Goal: Task Accomplishment & Management: Complete application form

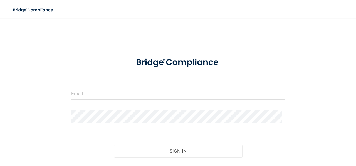
scroll to position [17, 0]
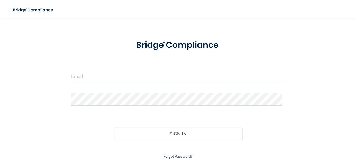
click at [164, 79] on input "email" at bounding box center [177, 76] width 213 height 13
type input "[PERSON_NAME][EMAIL_ADDRESS][DOMAIN_NAME]"
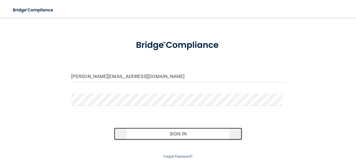
click at [160, 135] on button "Sign In" at bounding box center [178, 134] width 128 height 12
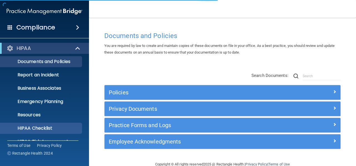
scroll to position [64, 0]
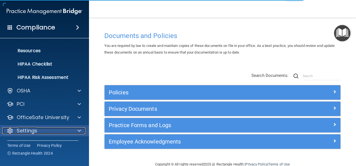
click at [48, 129] on div "Settings" at bounding box center [37, 131] width 69 height 7
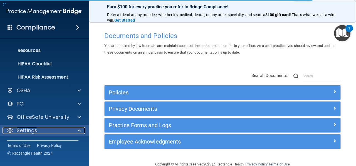
scroll to position [118, 0]
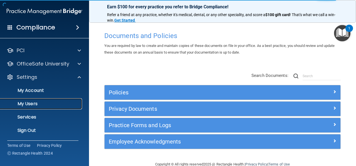
click at [51, 106] on p "My Users" at bounding box center [42, 104] width 76 height 6
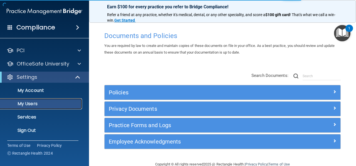
scroll to position [24, 0]
select select "20"
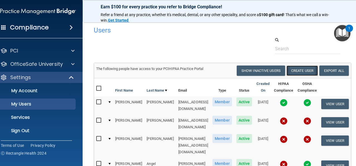
drag, startPoint x: 309, startPoint y: 70, endPoint x: 303, endPoint y: 68, distance: 6.6
click at [303, 68] on button "Create User" at bounding box center [301, 71] width 31 height 10
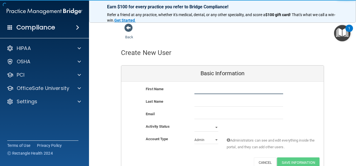
click at [243, 86] on input "text" at bounding box center [238, 90] width 89 height 8
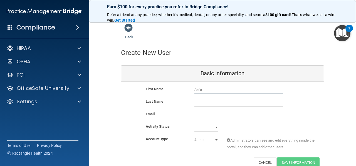
type input "Sofia"
type input "[PERSON_NAME]"
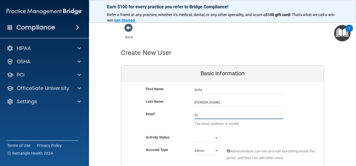
type input "s"
type input "@[DOMAIN_NAME]"
paste input "@[DOMAIN_NAME]"
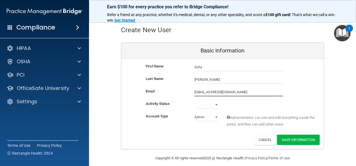
scroll to position [23, 0]
type input "[EMAIL_ADDRESS][DOMAIN_NAME]"
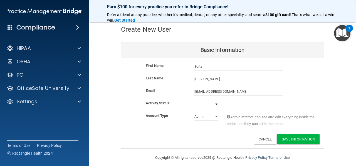
click at [206, 105] on select "Active Inactive" at bounding box center [206, 104] width 24 height 8
select select "active"
click at [194, 100] on select "Active Inactive" at bounding box center [206, 104] width 24 height 8
click at [201, 116] on select "Admin Member" at bounding box center [206, 117] width 24 height 8
click at [194, 113] on select "Admin Member" at bounding box center [206, 117] width 24 height 8
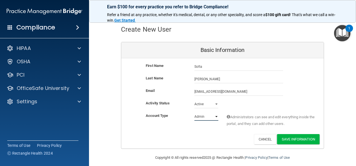
click at [198, 116] on select "Admin Member" at bounding box center [206, 117] width 24 height 8
select select "practice_member"
click at [194, 113] on select "Admin Member" at bounding box center [206, 117] width 24 height 8
click at [307, 134] on button "Save Information" at bounding box center [298, 139] width 43 height 10
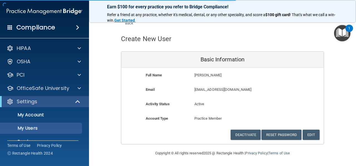
select select "20"
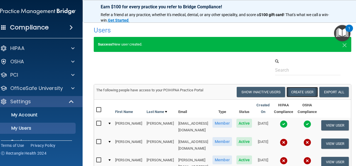
click at [298, 94] on button "Create User" at bounding box center [301, 92] width 31 height 10
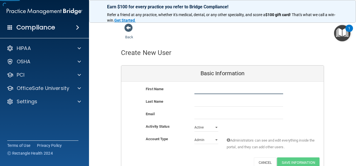
click at [203, 89] on input "text" at bounding box center [238, 90] width 89 height 8
type input "Z"
type input "Shaikh"
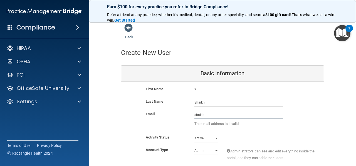
paste input "@[DOMAIN_NAME]"
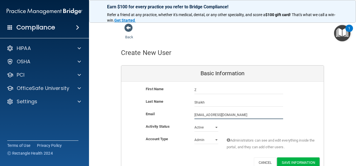
click at [194, 113] on input "[EMAIL_ADDRESS][DOMAIN_NAME]" at bounding box center [238, 115] width 89 height 8
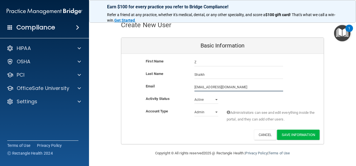
type input "[EMAIL_ADDRESS][DOMAIN_NAME]"
click at [196, 112] on select "Admin Member" at bounding box center [206, 112] width 24 height 8
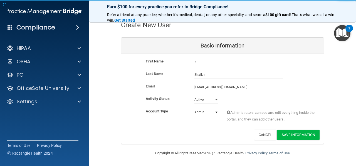
select select "practice_member"
click at [194, 108] on select "Admin Member" at bounding box center [206, 112] width 24 height 8
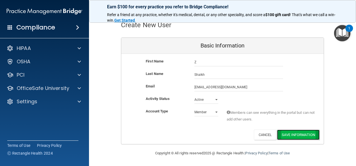
click at [300, 135] on button "Save Information" at bounding box center [298, 135] width 43 height 10
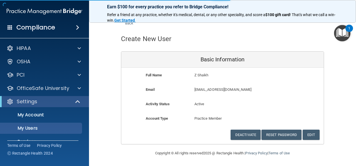
scroll to position [324, 0]
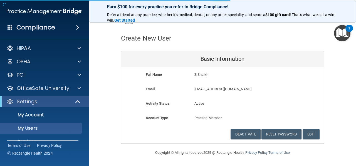
select select "20"
